Goal: Find specific page/section: Find specific page/section

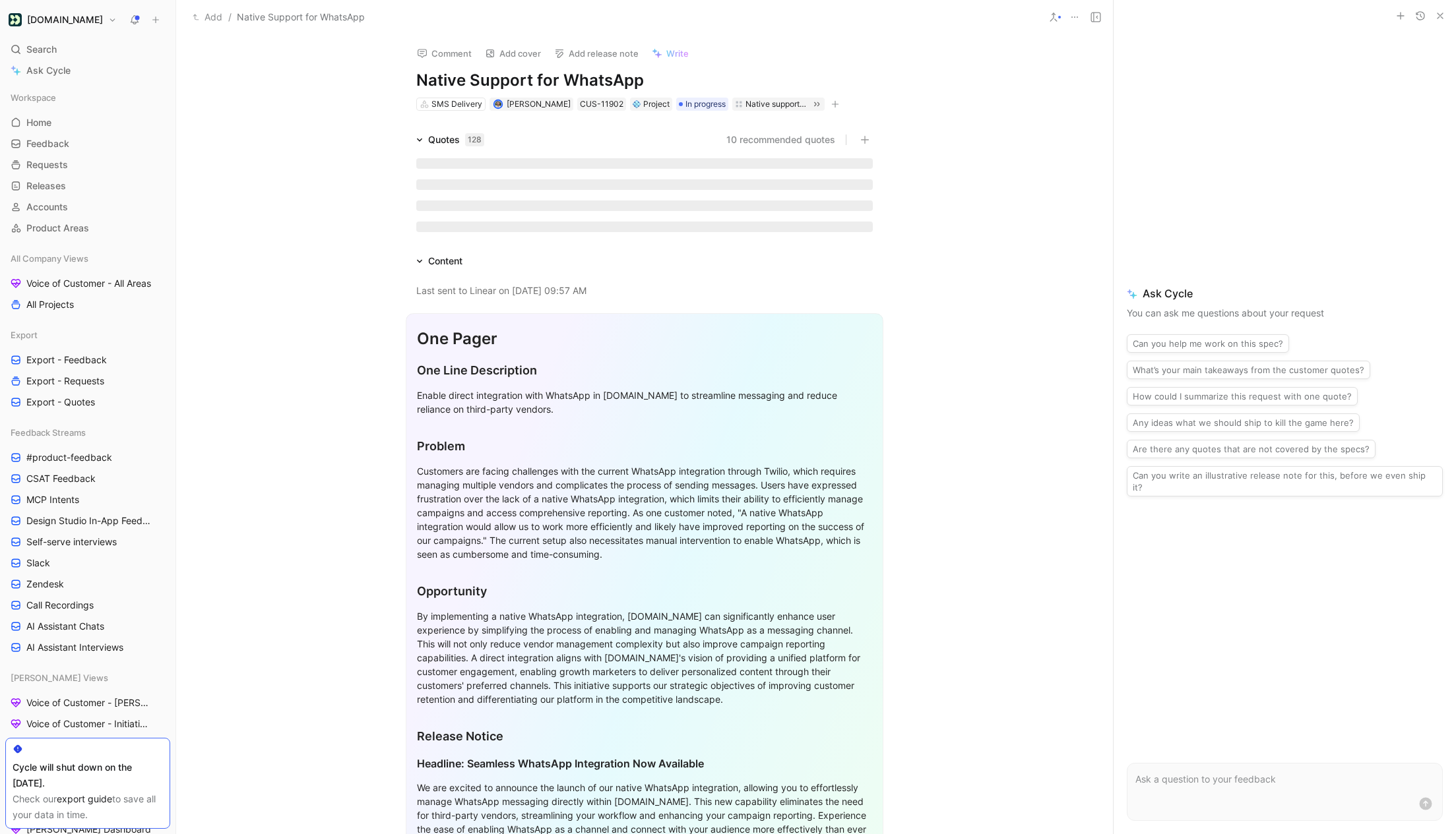
click at [564, 87] on h1 "Native Support for WhatsApp" at bounding box center [644, 81] width 457 height 21
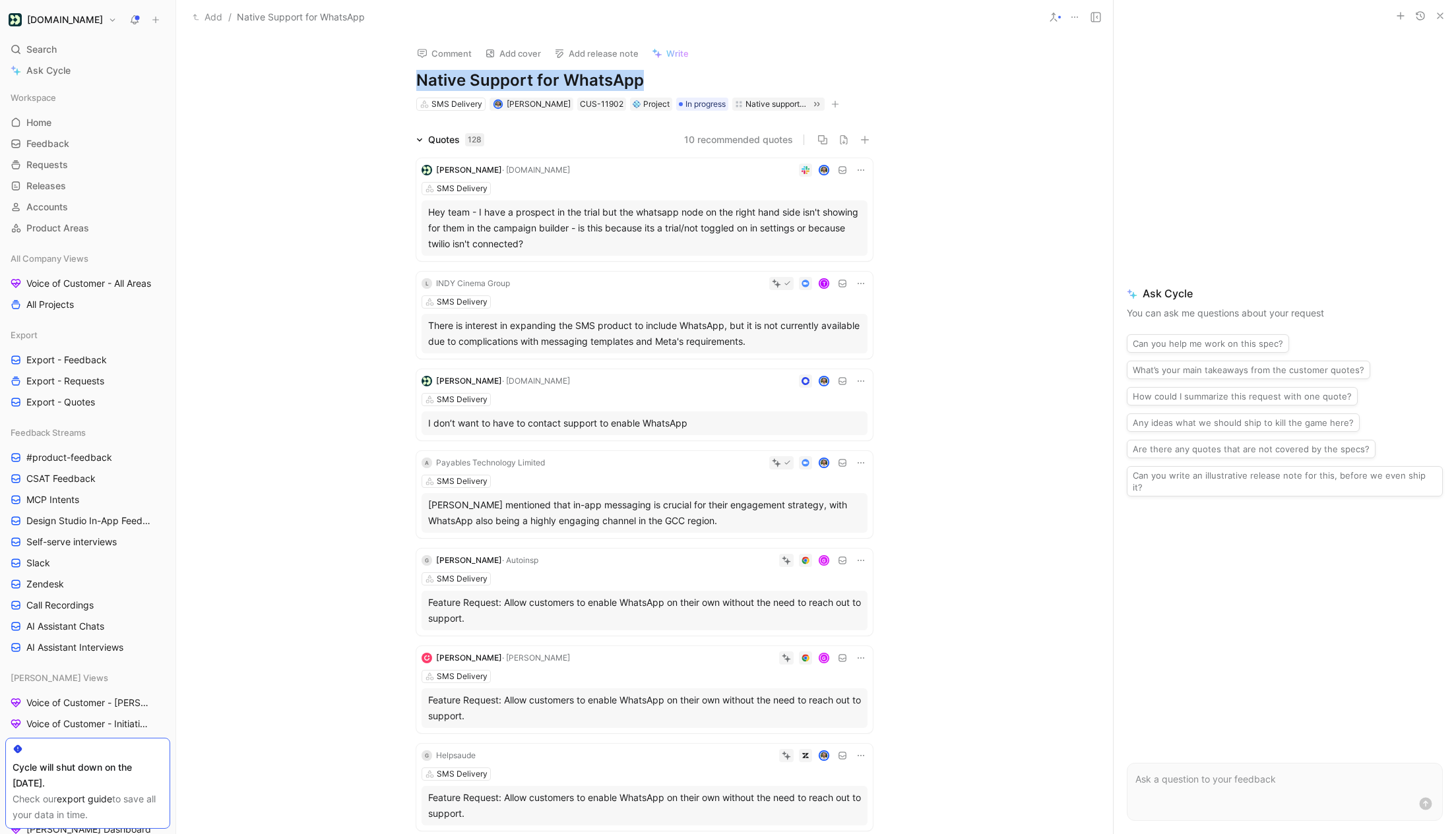
click at [564, 87] on h1 "Native Support for WhatsApp" at bounding box center [644, 81] width 457 height 21
copy h1 "Native Support for WhatsApp"
click at [51, 274] on link "Voice of Customer - All Areas" at bounding box center [87, 284] width 165 height 20
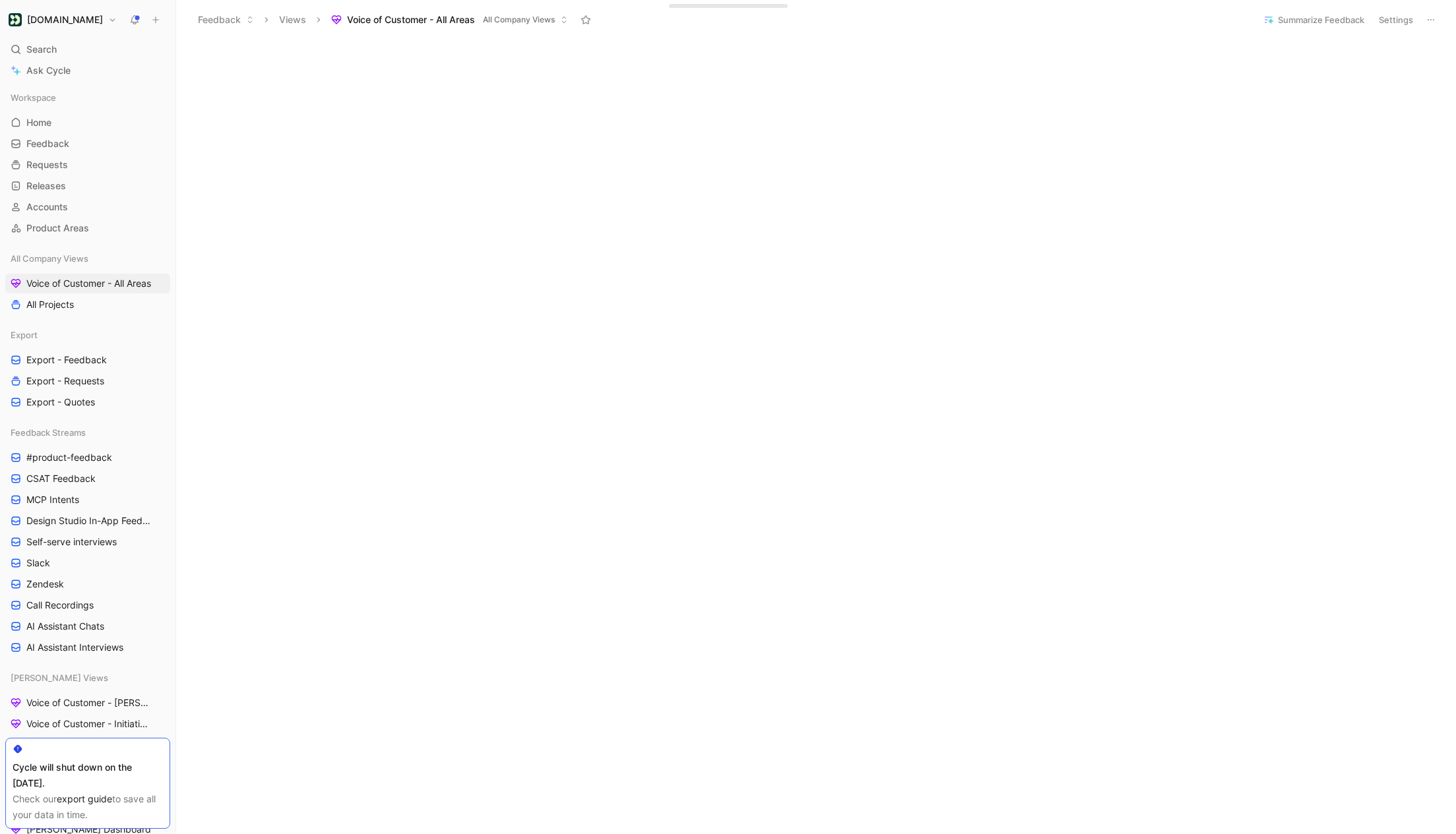
scroll to position [429, 0]
